Goal: Check status

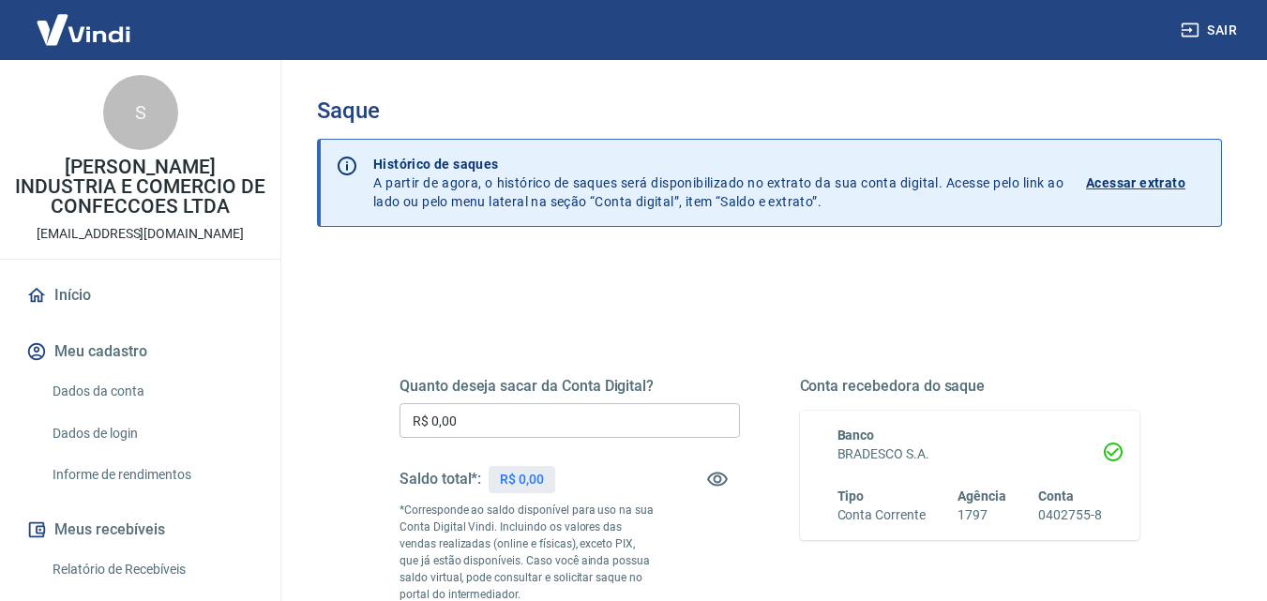
click at [1146, 181] on p "Acessar extrato" at bounding box center [1135, 183] width 99 height 19
